Goal: Transaction & Acquisition: Book appointment/travel/reservation

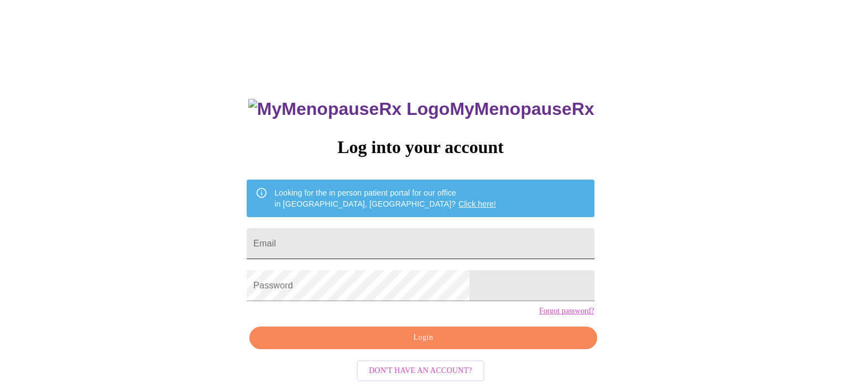
click at [492, 244] on input "Email" at bounding box center [420, 243] width 347 height 31
type input "mnernst13@gmail.com"
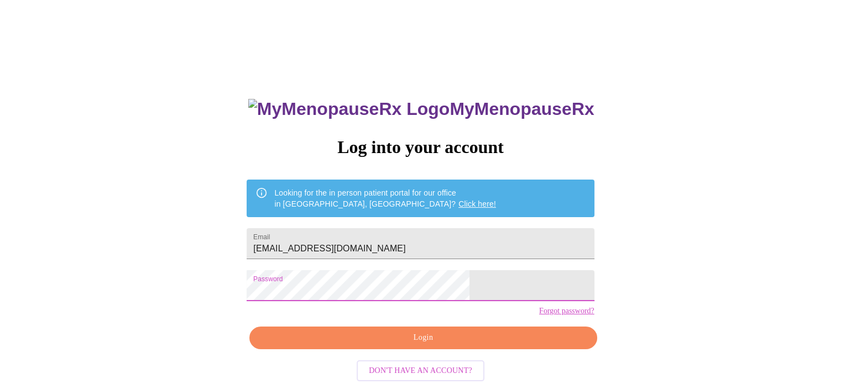
click at [475, 345] on span "Login" at bounding box center [423, 338] width 322 height 14
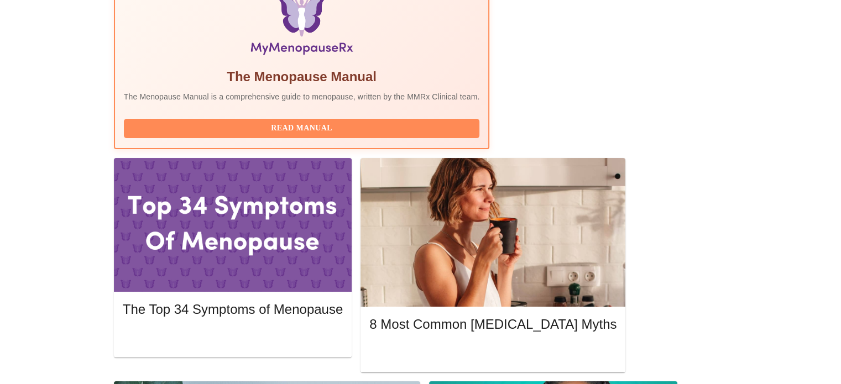
scroll to position [383, 0]
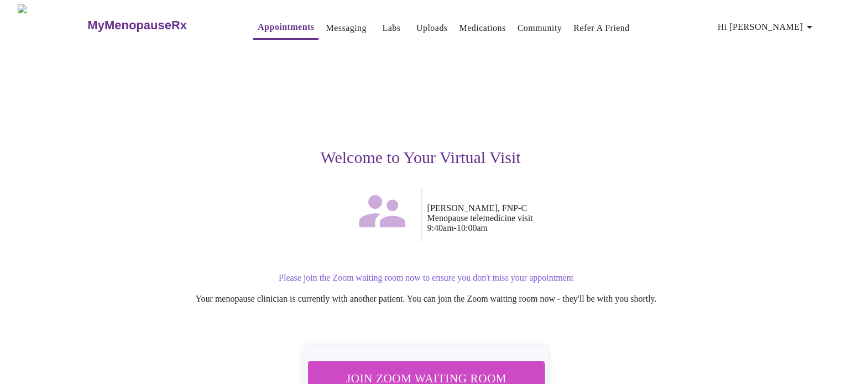
click at [474, 360] on button "Join Zoom Waiting Room" at bounding box center [426, 378] width 248 height 36
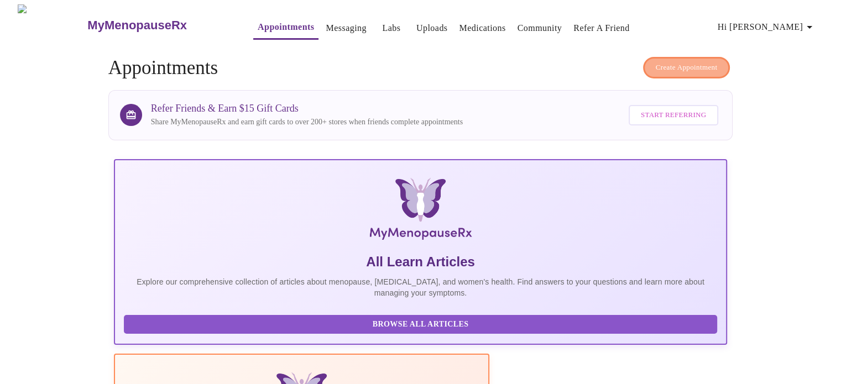
click at [702, 67] on span "Create Appointment" at bounding box center [687, 67] width 62 height 13
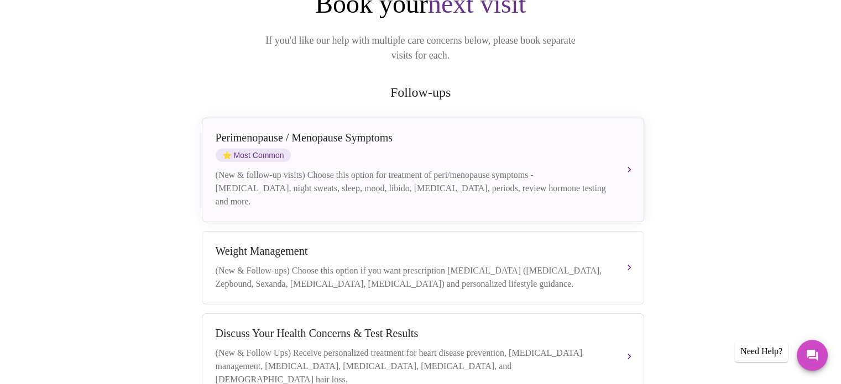
scroll to position [195, 0]
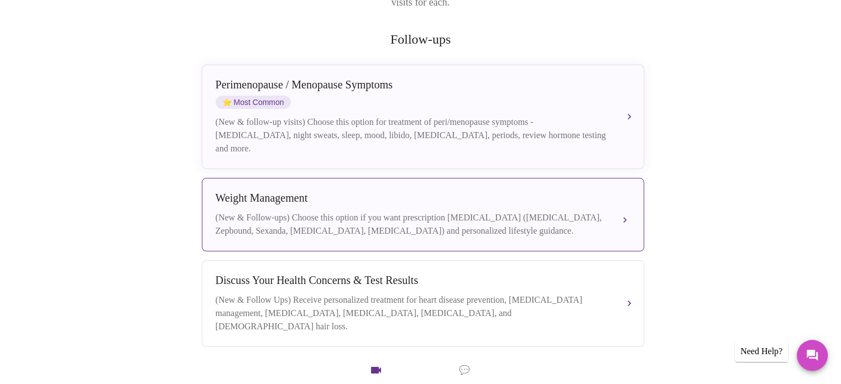
click at [582, 192] on div "Weight Management" at bounding box center [412, 198] width 393 height 13
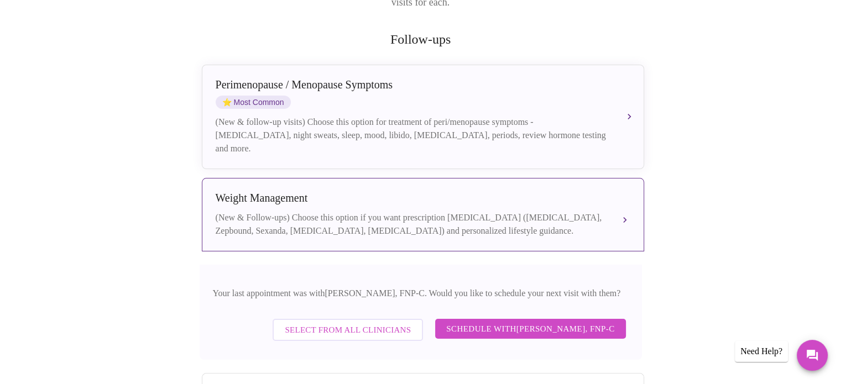
click at [599, 211] on div "(New & Follow-ups) Choose this option if you want prescription weight managemen…" at bounding box center [412, 224] width 393 height 27
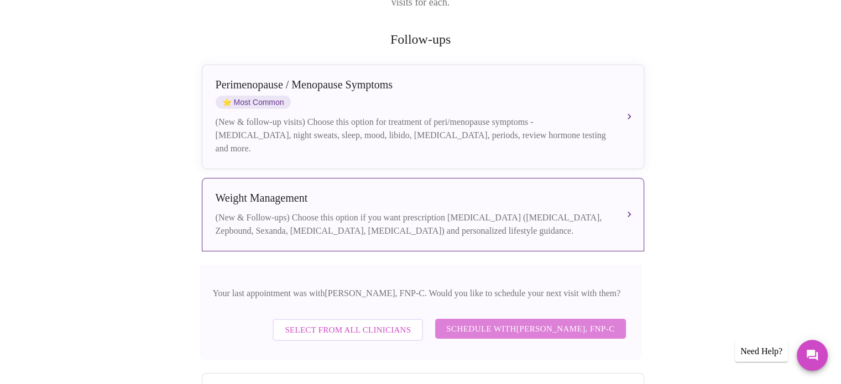
click at [507, 327] on span "Schedule with Elizabeth Hederman, FNP-C" at bounding box center [530, 329] width 168 height 14
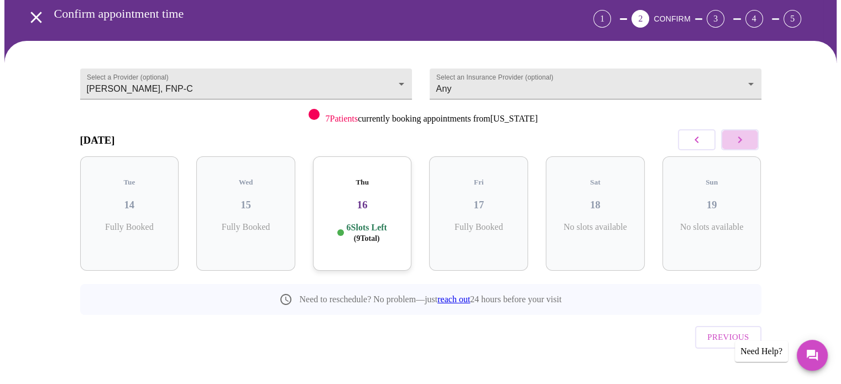
click at [745, 143] on icon "button" at bounding box center [739, 139] width 13 height 13
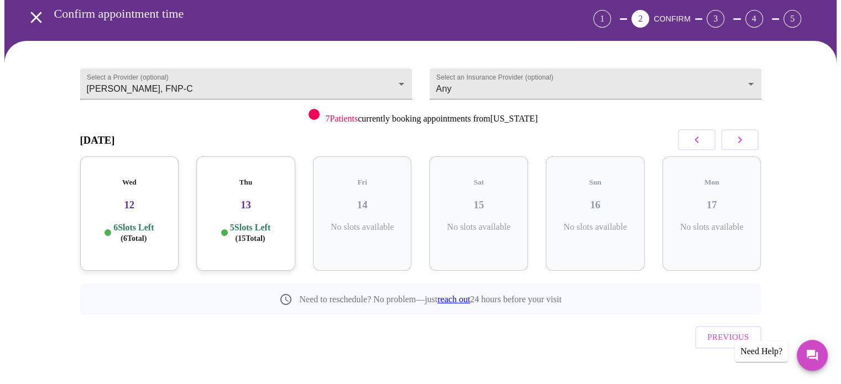
click at [268, 177] on div "Thu 13 5 Slots Left ( 15 Total)" at bounding box center [245, 213] width 99 height 114
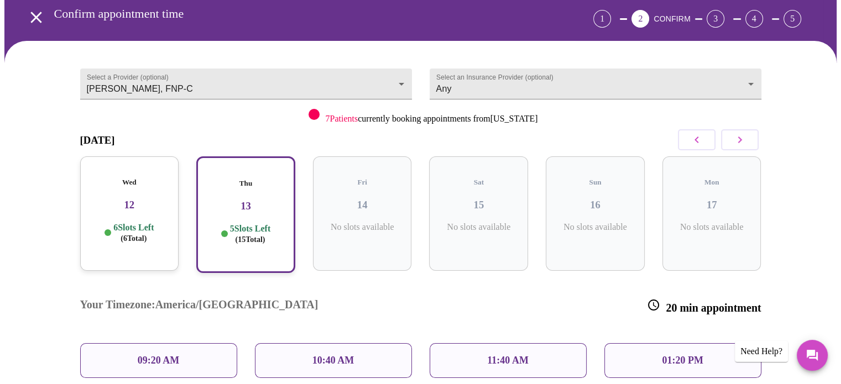
click at [358, 343] on div "10:40 AM" at bounding box center [333, 360] width 157 height 35
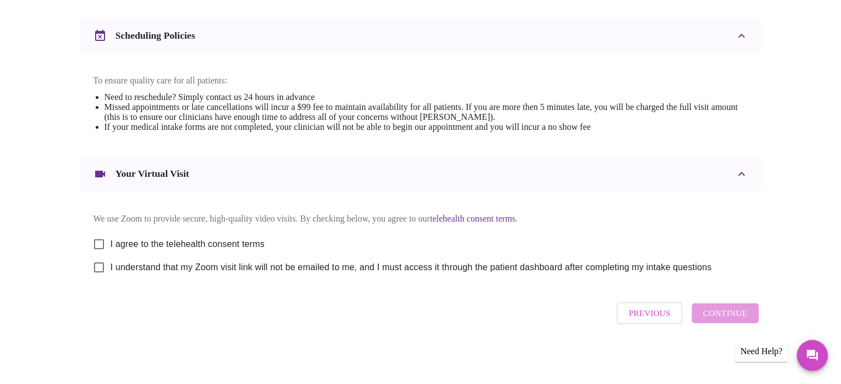
scroll to position [416, 0]
click at [102, 268] on input "I understand that my Zoom visit link will not be emailed to me, and I must acce…" at bounding box center [98, 267] width 23 height 23
checkbox input "true"
click at [99, 233] on input "I agree to the telehealth consent terms" at bounding box center [98, 244] width 23 height 23
checkbox input "true"
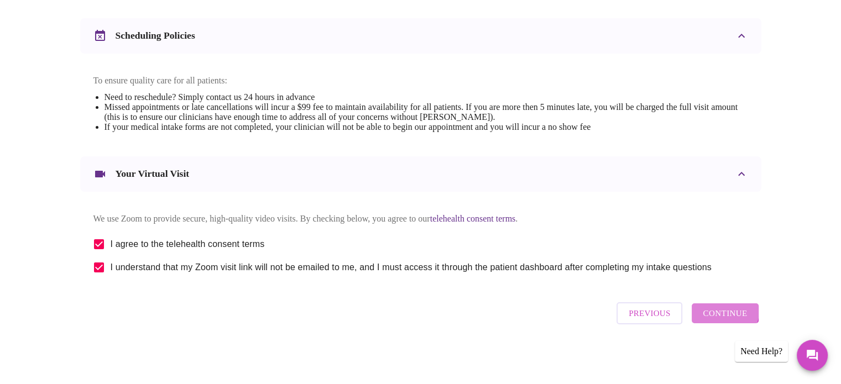
click at [724, 313] on span "Continue" at bounding box center [725, 313] width 44 height 14
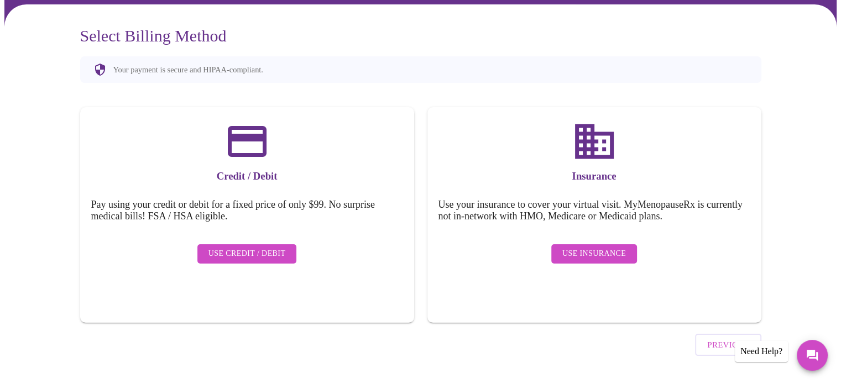
click at [583, 252] on span "Use Insurance" at bounding box center [594, 254] width 64 height 14
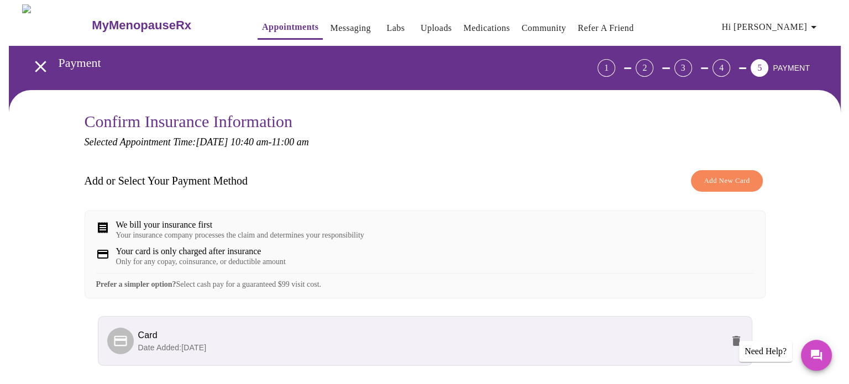
scroll to position [95, 0]
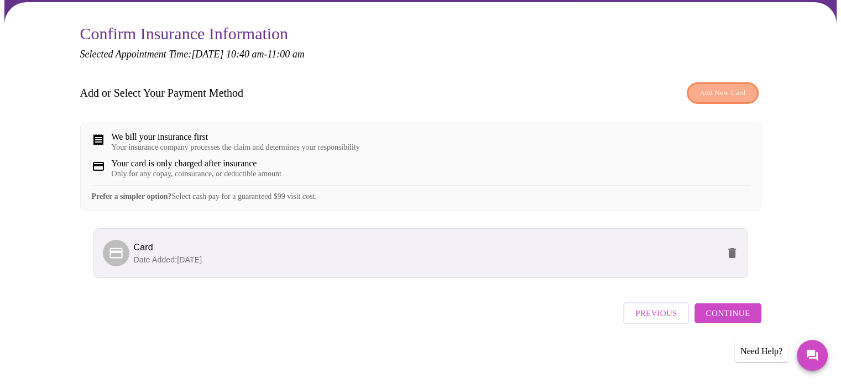
click at [726, 87] on span "Add New Card" at bounding box center [722, 93] width 46 height 13
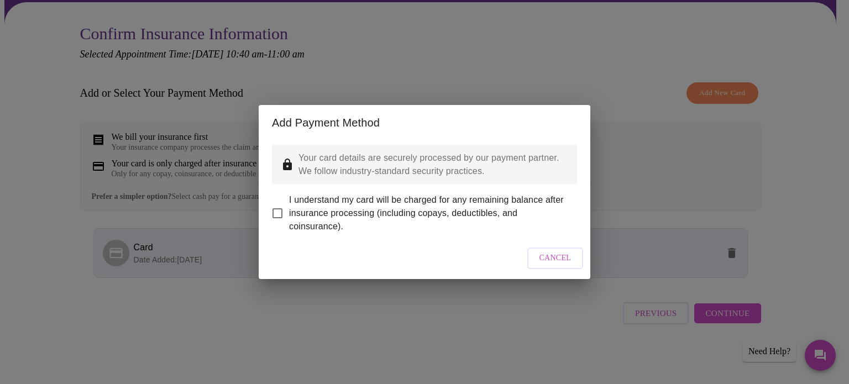
click at [275, 210] on input "I understand my card will be charged for any remaining balance after insurance …" at bounding box center [277, 213] width 23 height 23
checkbox input "true"
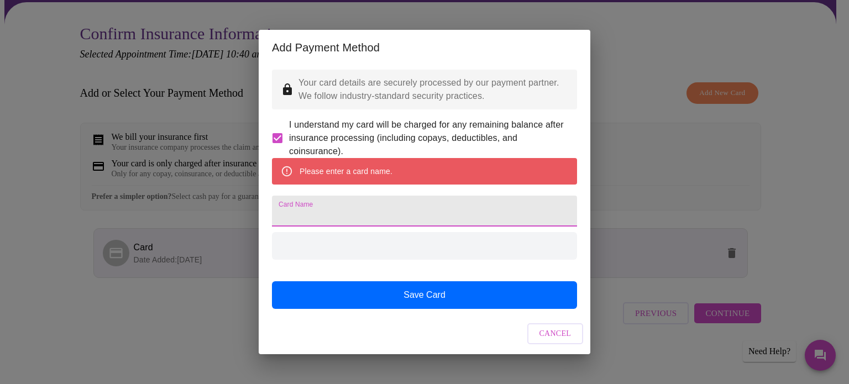
click at [314, 217] on input "Card Name" at bounding box center [424, 211] width 305 height 31
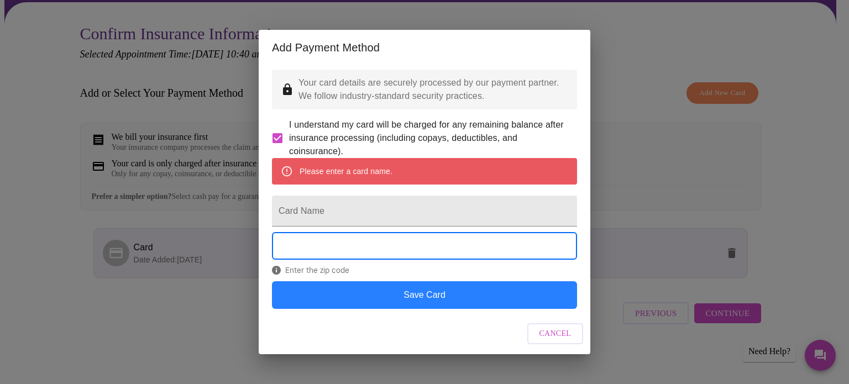
click at [407, 309] on button "Save Card" at bounding box center [424, 295] width 305 height 28
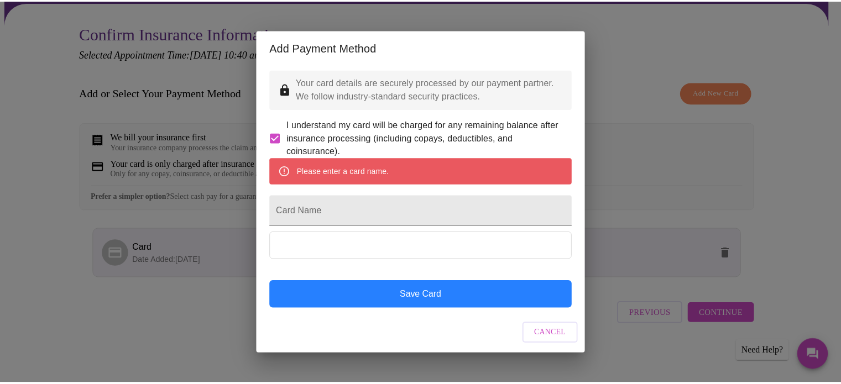
scroll to position [0, 0]
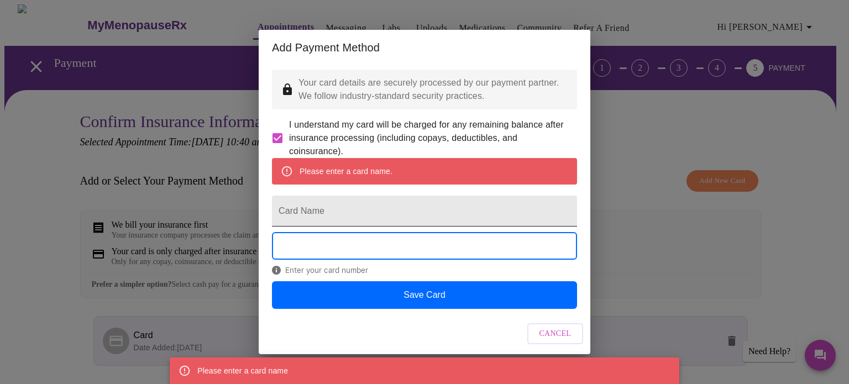
click at [358, 214] on input "Card Name" at bounding box center [424, 211] width 305 height 31
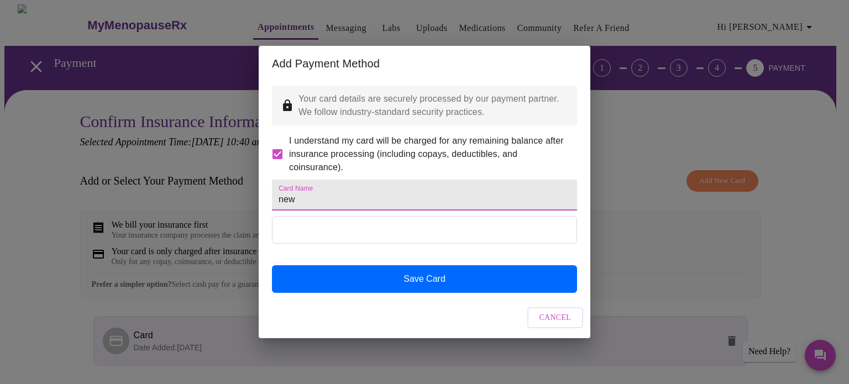
type input "new"
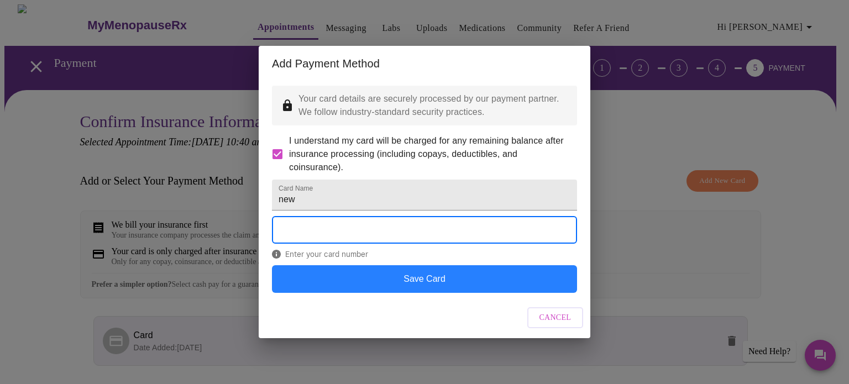
click at [418, 291] on button "Save Card" at bounding box center [424, 279] width 305 height 28
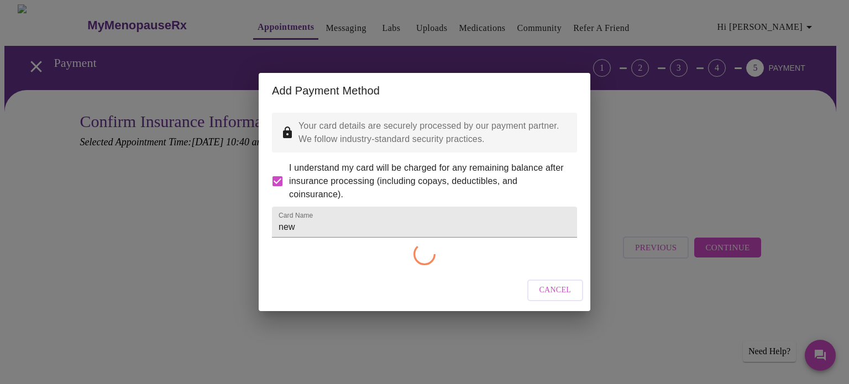
checkbox input "false"
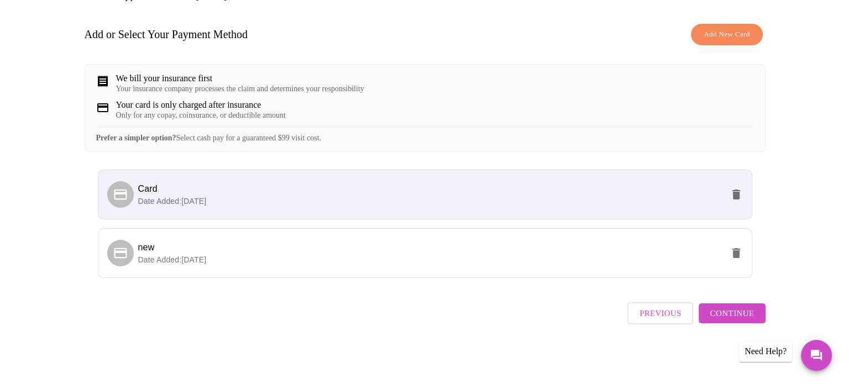
scroll to position [154, 0]
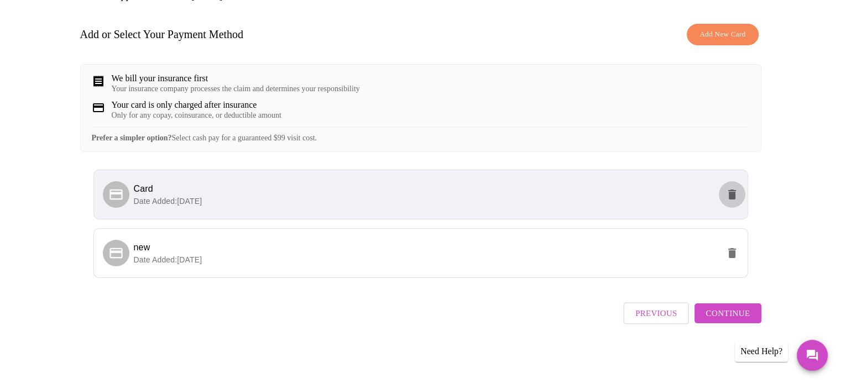
click at [736, 198] on icon "delete" at bounding box center [731, 194] width 13 height 13
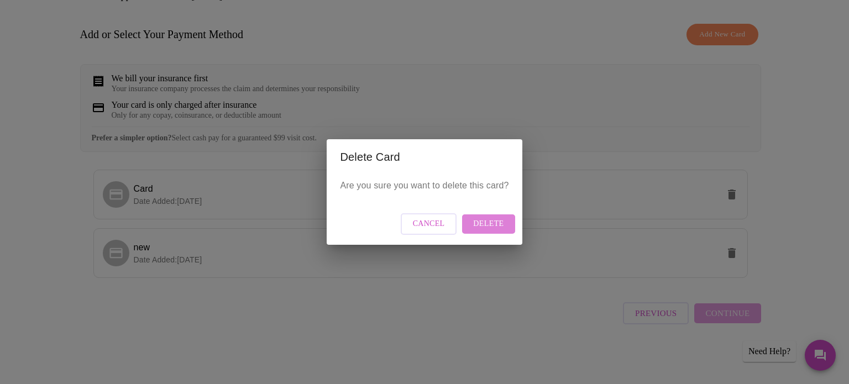
click at [496, 220] on span "Delete" at bounding box center [488, 224] width 30 height 14
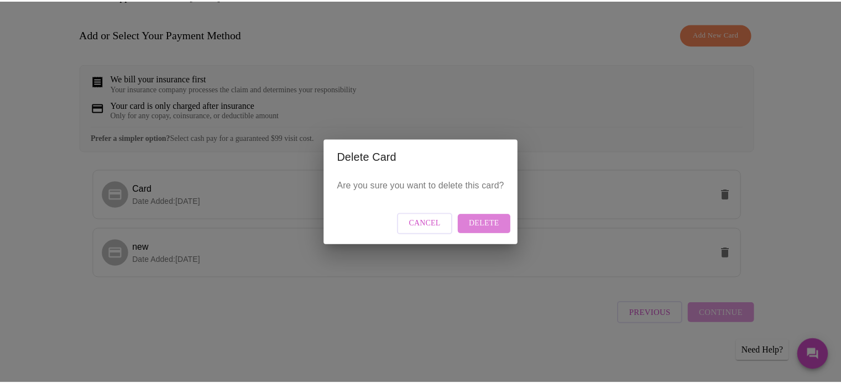
scroll to position [0, 0]
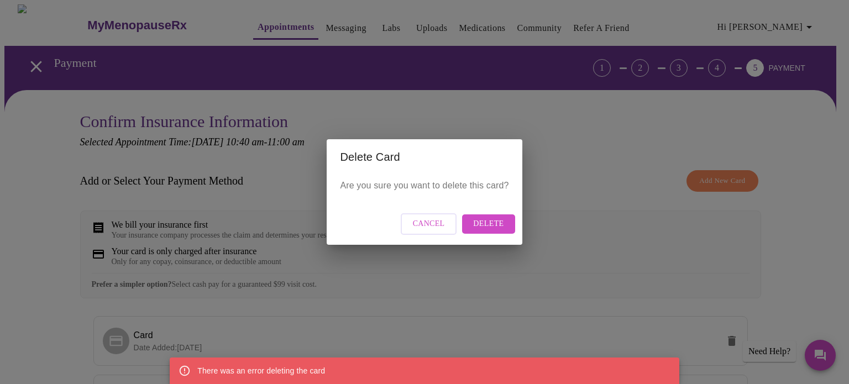
click at [478, 224] on span "Delete" at bounding box center [488, 224] width 30 height 14
click at [435, 223] on span "Cancel" at bounding box center [429, 224] width 32 height 14
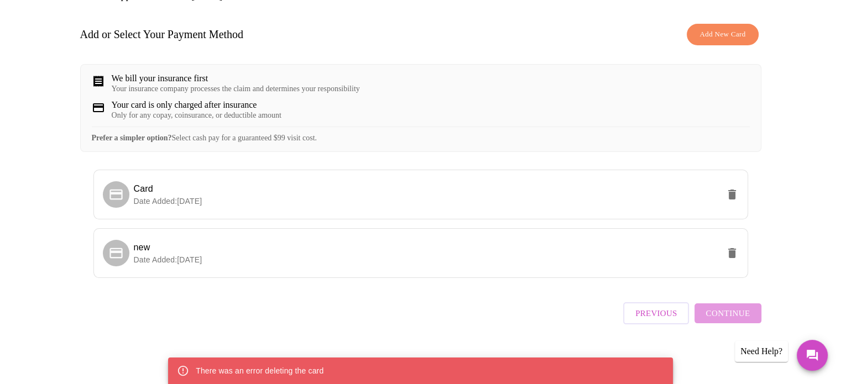
scroll to position [154, 0]
click at [709, 322] on div "Previous Continue" at bounding box center [692, 310] width 138 height 39
click at [372, 254] on span "new" at bounding box center [426, 247] width 585 height 13
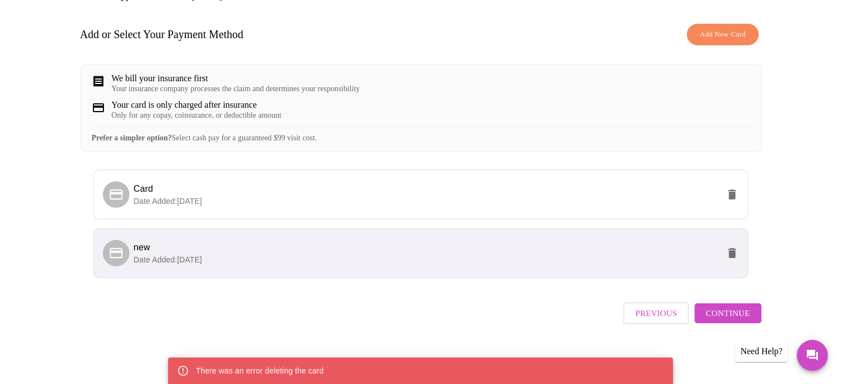
click at [720, 320] on span "Continue" at bounding box center [727, 313] width 44 height 14
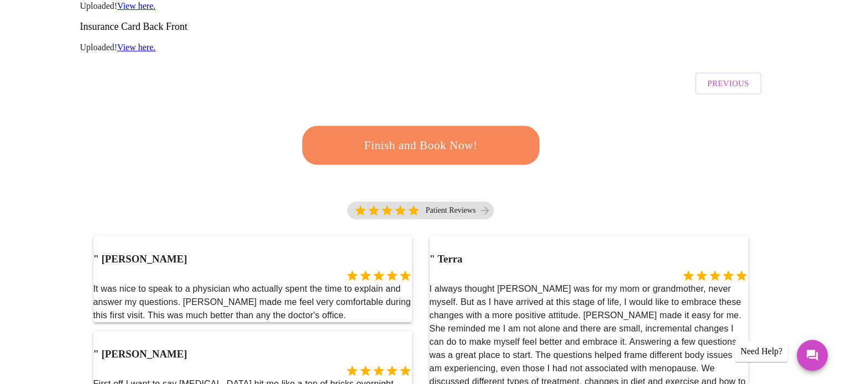
scroll to position [0, 0]
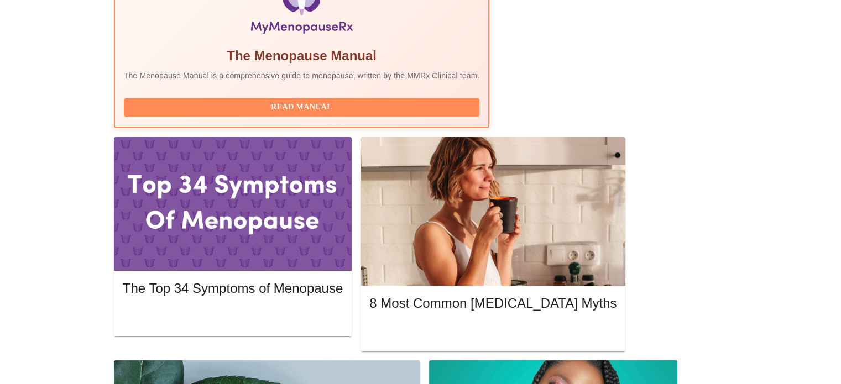
scroll to position [383, 0]
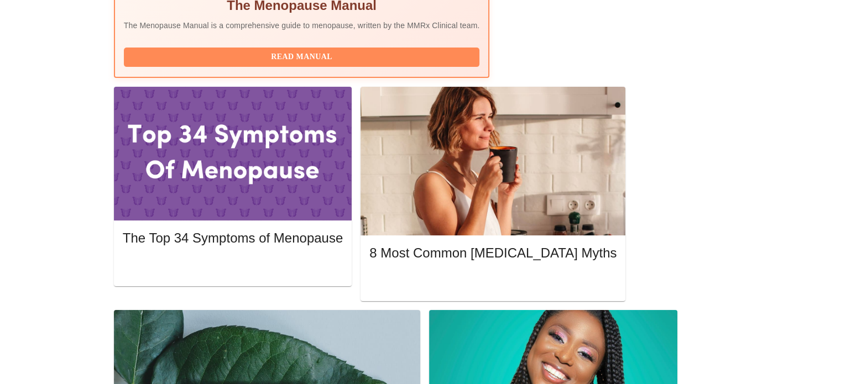
scroll to position [478, 0]
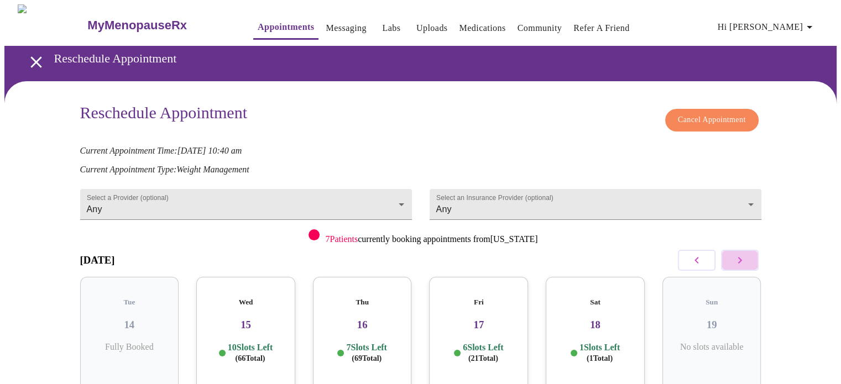
click at [734, 257] on icon "button" at bounding box center [739, 260] width 13 height 13
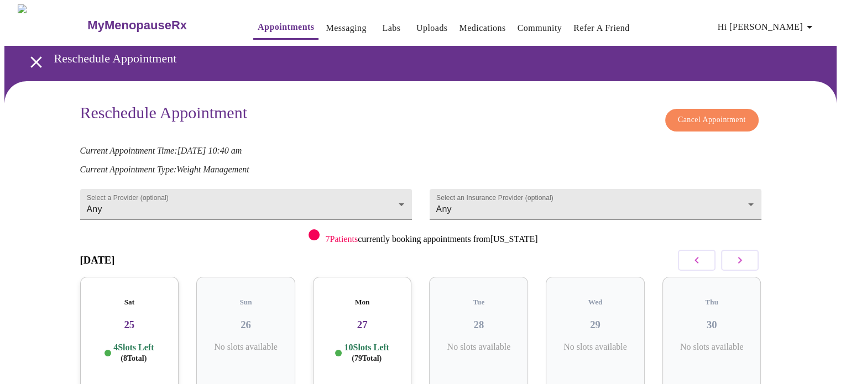
click at [734, 257] on icon "button" at bounding box center [739, 260] width 13 height 13
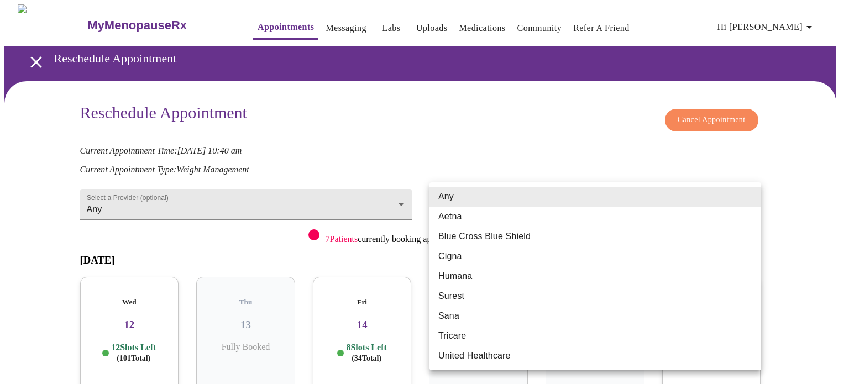
click at [531, 200] on body "MyMenopauseRx Appointments Messaging Labs Uploads Medications Community Refer a…" at bounding box center [424, 244] width 840 height 481
click at [250, 185] on div at bounding box center [424, 192] width 849 height 384
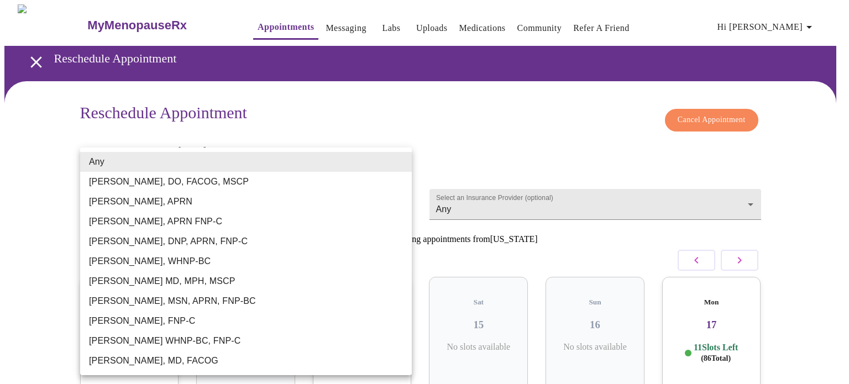
click at [250, 185] on body "MyMenopauseRx Appointments Messaging Labs Uploads Medications Community Refer a…" at bounding box center [424, 244] width 840 height 481
click at [229, 322] on li "[PERSON_NAME], FNP-C" at bounding box center [246, 321] width 332 height 20
type input "[PERSON_NAME], FNP-C"
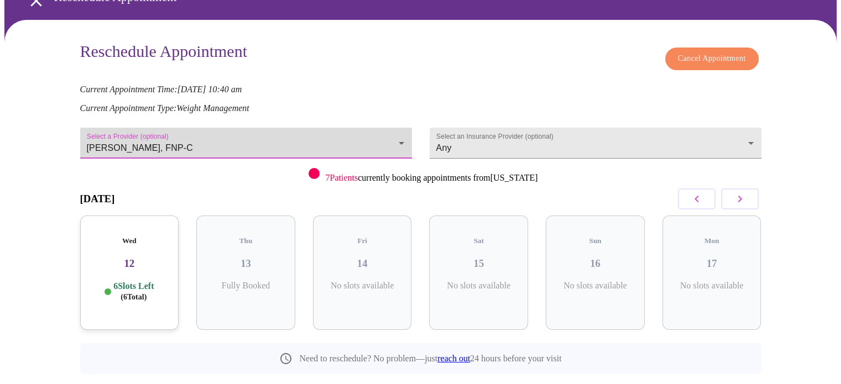
scroll to position [62, 0]
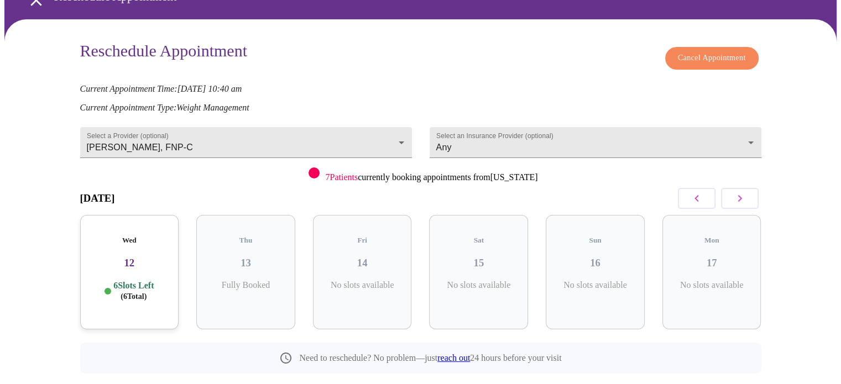
click at [125, 215] on div "Wed 12 6 Slots Left ( 6 Total)" at bounding box center [129, 272] width 99 height 114
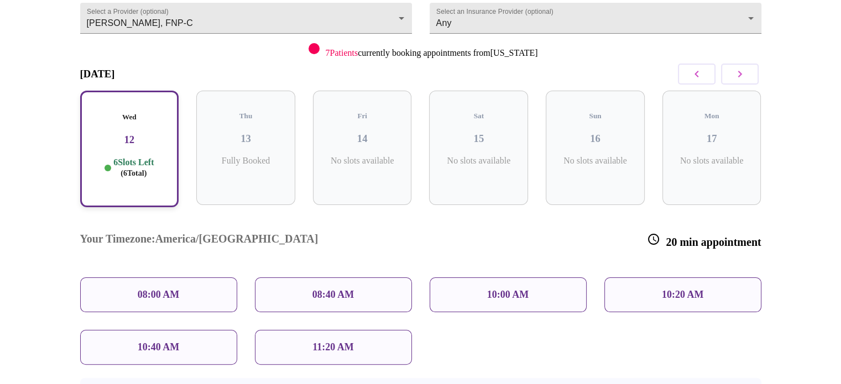
scroll to position [187, 0]
click at [164, 341] on p "10:40 AM" at bounding box center [159, 347] width 42 height 12
click at [135, 329] on div "10:40 AM" at bounding box center [158, 346] width 157 height 35
click at [161, 341] on p "10:40 AM" at bounding box center [159, 347] width 42 height 12
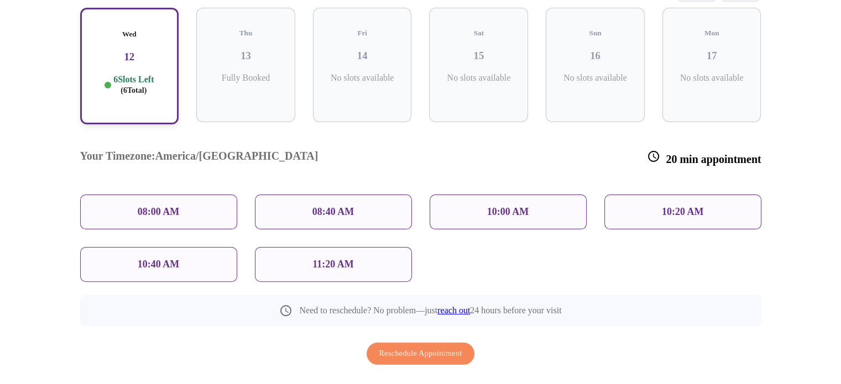
click at [175, 259] on p "10:40 AM" at bounding box center [159, 265] width 42 height 12
click at [159, 76] on div "6 Slots Left ( 6 Total)" at bounding box center [129, 85] width 79 height 22
click at [159, 259] on p "10:40 AM" at bounding box center [159, 265] width 42 height 12
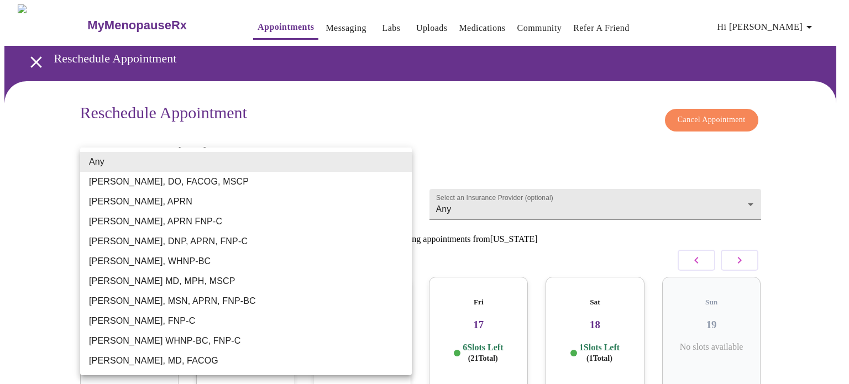
click at [324, 187] on body "MyMenopauseRx Appointments Messaging Labs Uploads Medications Community Refer a…" at bounding box center [424, 244] width 840 height 481
click at [268, 321] on li "[PERSON_NAME], FNP-C" at bounding box center [246, 321] width 332 height 20
type input "[PERSON_NAME], FNP-C"
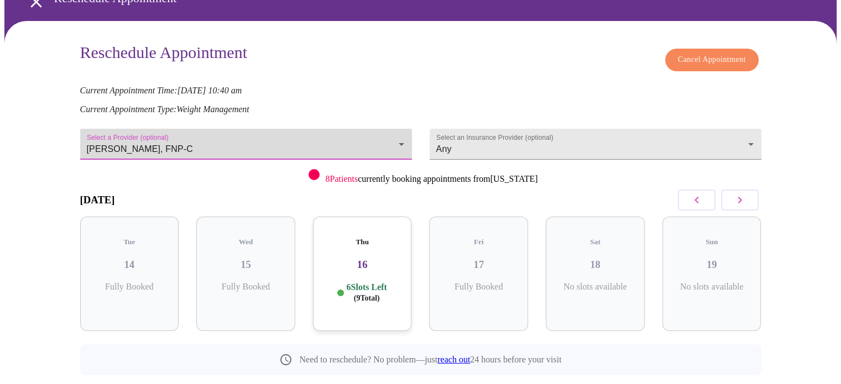
scroll to position [62, 0]
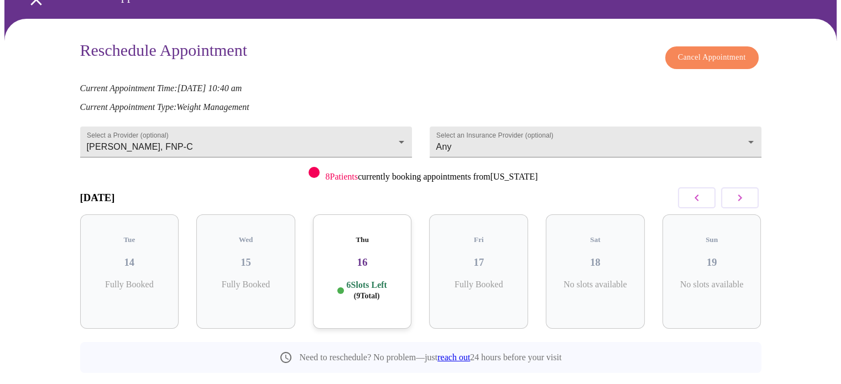
click at [743, 184] on div at bounding box center [718, 198] width 86 height 33
click at [743, 191] on icon "button" at bounding box center [739, 197] width 13 height 13
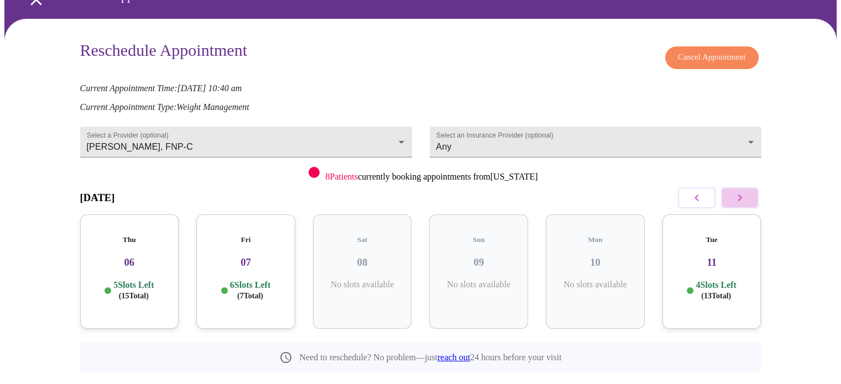
click at [743, 191] on icon "button" at bounding box center [739, 197] width 13 height 13
click at [144, 262] on div "Wed 12 6 Slots Left ( 6 Total)" at bounding box center [129, 271] width 99 height 114
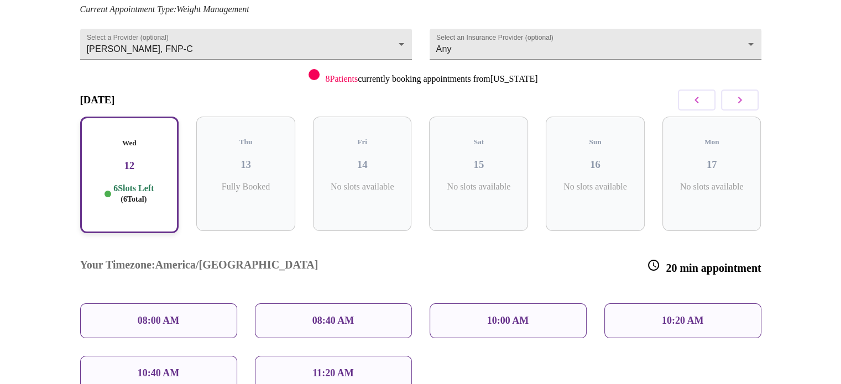
scroll to position [167, 0]
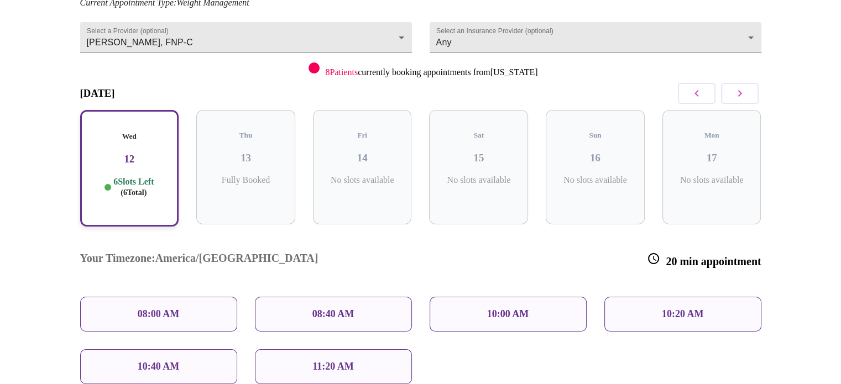
click at [158, 361] on p "10:40 AM" at bounding box center [159, 367] width 42 height 12
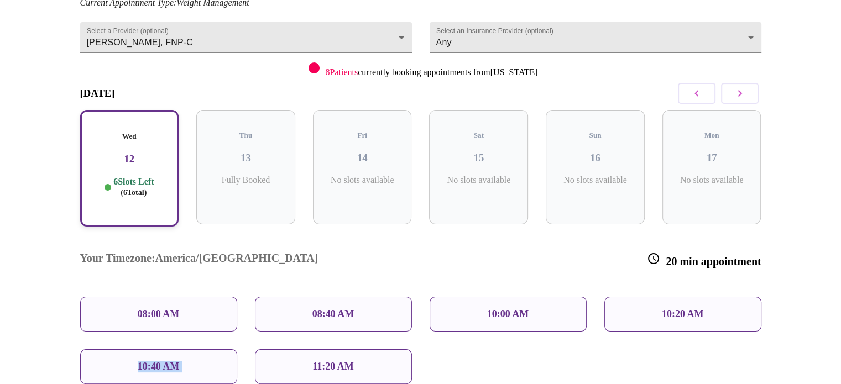
click at [158, 361] on p "10:40 AM" at bounding box center [159, 367] width 42 height 12
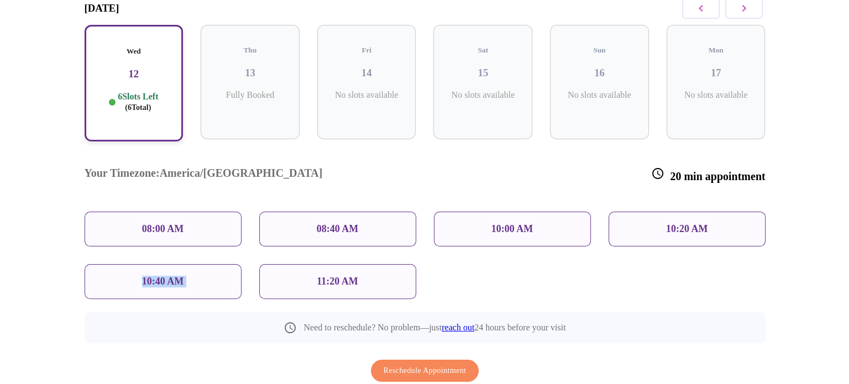
scroll to position [269, 0]
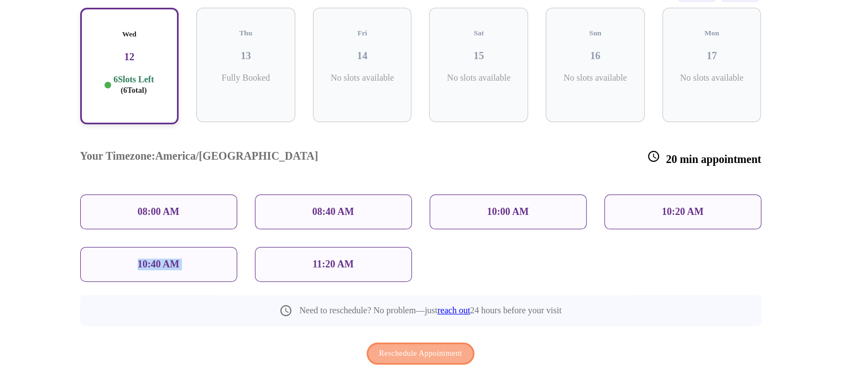
click at [383, 347] on span "Reschedule Appointment" at bounding box center [420, 354] width 83 height 14
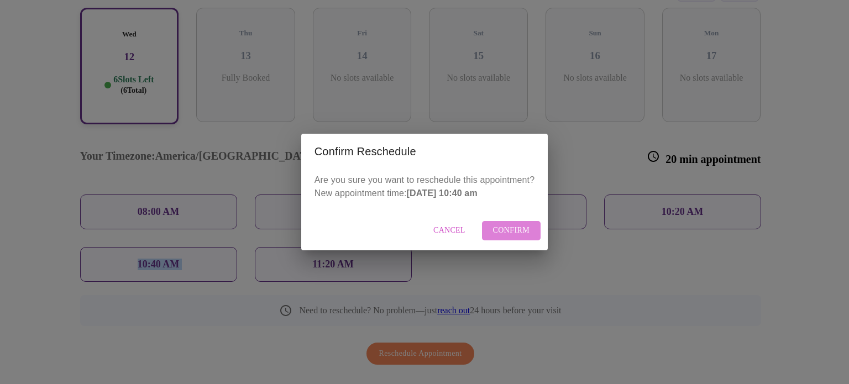
click at [518, 229] on span "Confirm" at bounding box center [511, 231] width 37 height 14
